Goal: Check status: Check status

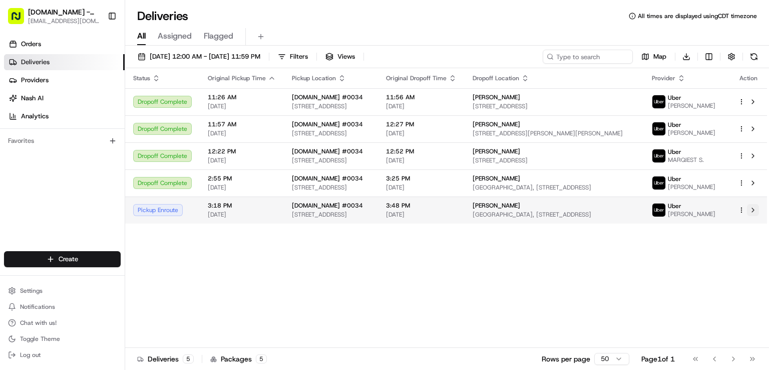
click at [753, 215] on button at bounding box center [753, 210] width 12 height 12
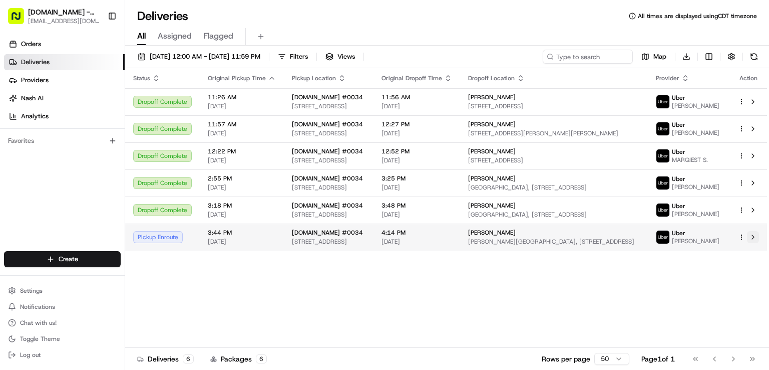
click at [754, 242] on button at bounding box center [753, 237] width 12 height 12
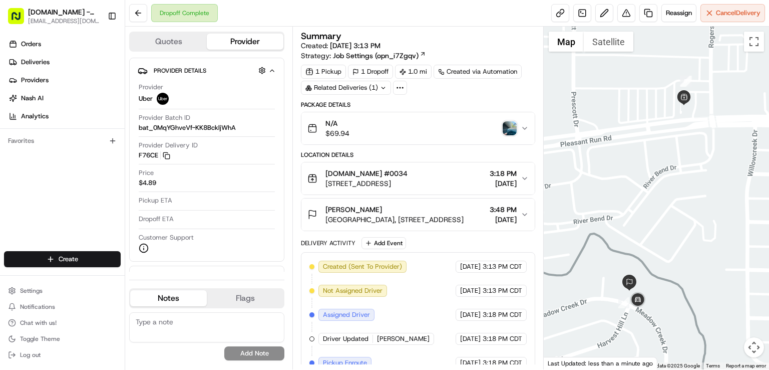
click at [517, 127] on img "button" at bounding box center [510, 128] width 14 height 14
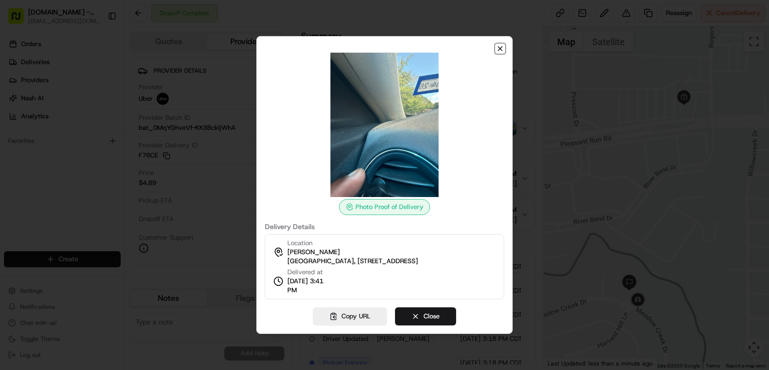
click at [501, 47] on icon "button" at bounding box center [500, 49] width 4 height 4
